Goal: Check status

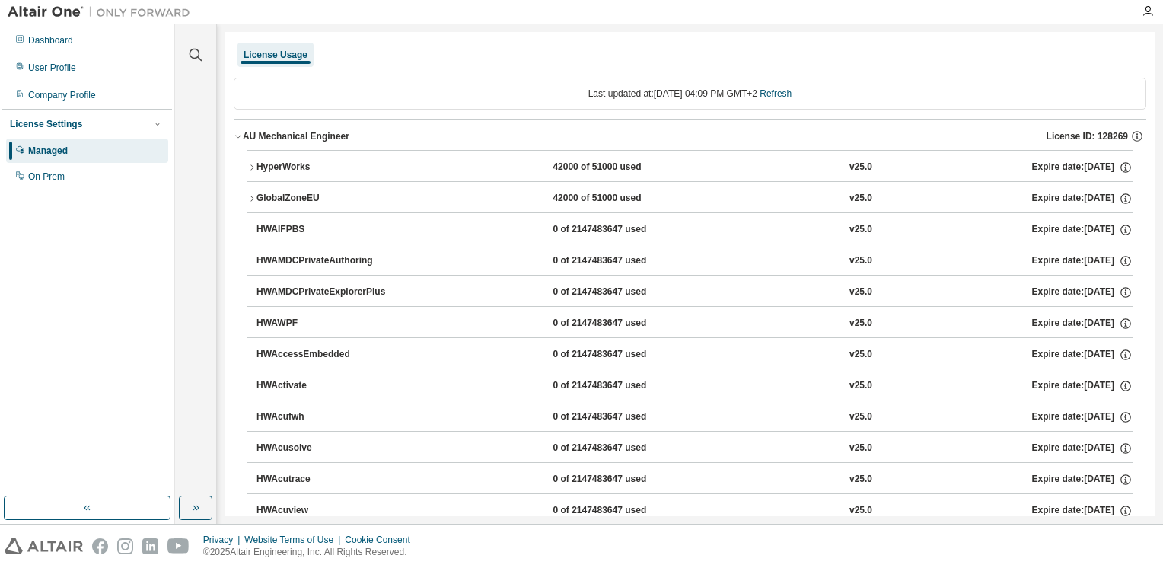
click at [298, 171] on div "HyperWorks" at bounding box center [325, 168] width 137 height 14
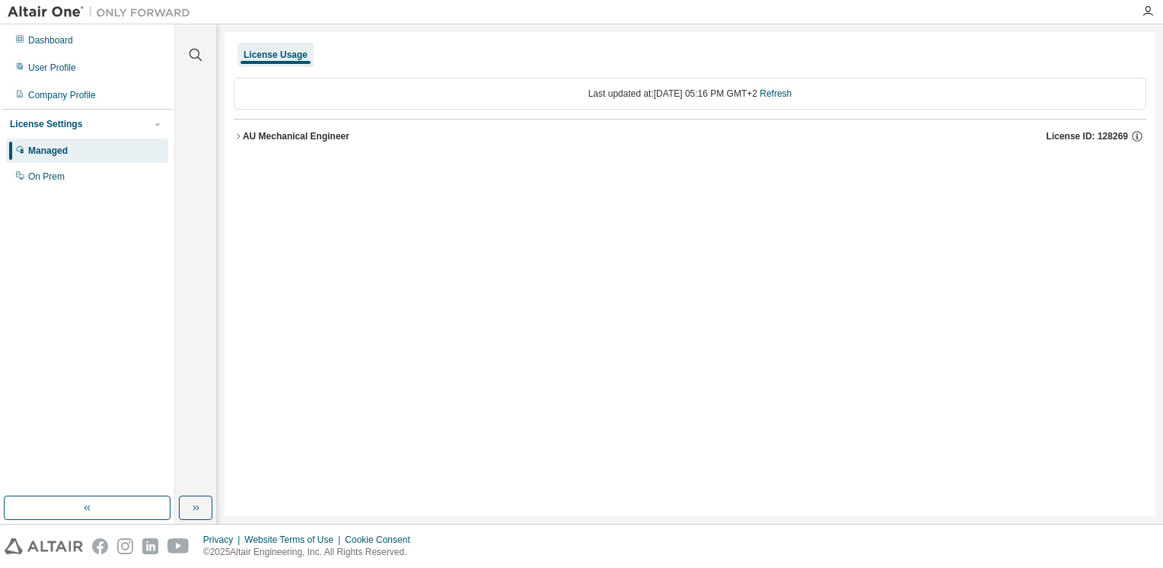
click at [748, 269] on div "License Usage Last updated at: [DATE] 05:16 PM GMT+2 Refresh AU Mechanical Engi…" at bounding box center [690, 274] width 931 height 484
click at [442, 212] on div "License Usage Last updated at: [DATE] 05:16 PM GMT+2 Refresh AU Mechanical Engi…" at bounding box center [690, 274] width 931 height 484
drag, startPoint x: 309, startPoint y: 121, endPoint x: 304, endPoint y: 136, distance: 15.4
click at [309, 122] on button "AU Mechanical Engineer License ID: 128269" at bounding box center [690, 137] width 913 height 34
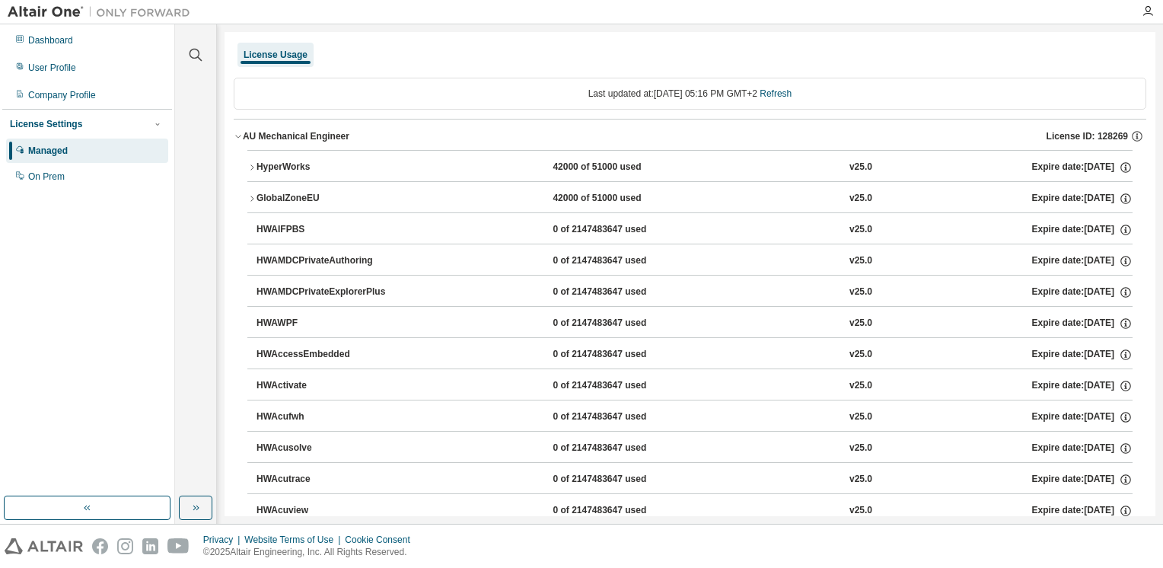
click at [304, 136] on div "AU Mechanical Engineer" at bounding box center [296, 136] width 107 height 12
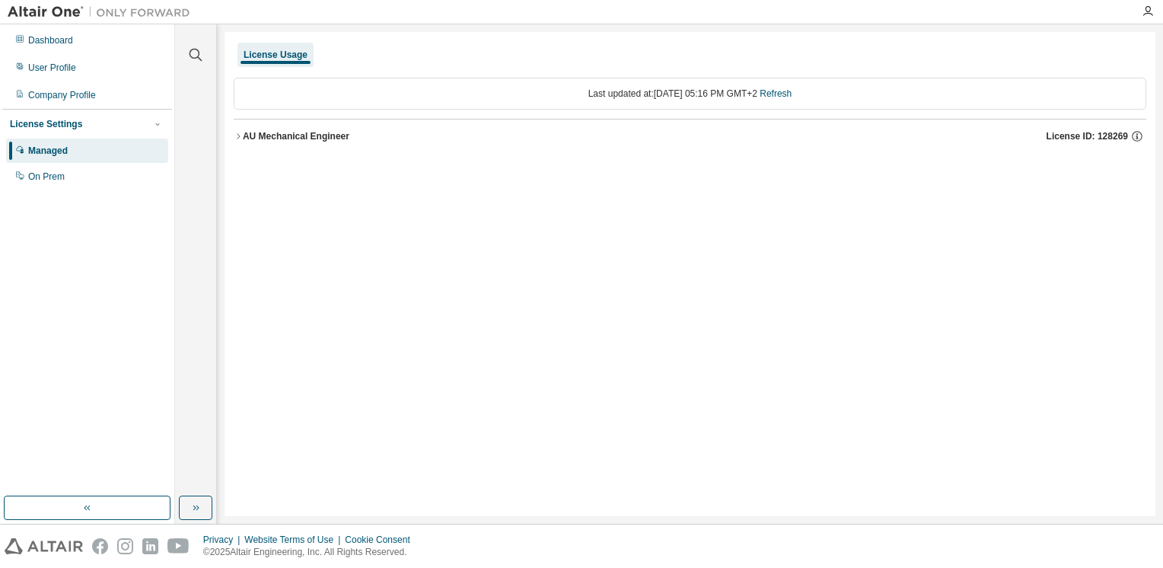
click at [314, 134] on div "AU Mechanical Engineer" at bounding box center [296, 136] width 107 height 12
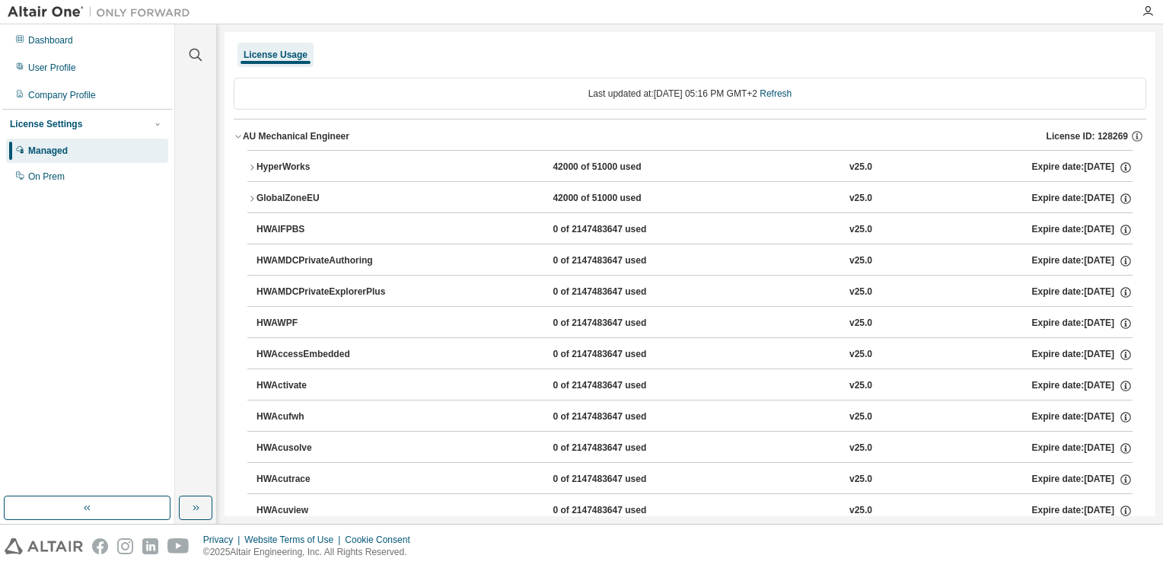
click at [309, 135] on div "AU Mechanical Engineer" at bounding box center [296, 136] width 107 height 12
